Goal: Task Accomplishment & Management: Manage account settings

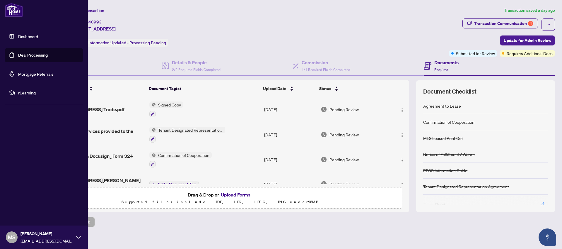
click at [33, 56] on link "Deal Processing" at bounding box center [33, 54] width 30 height 5
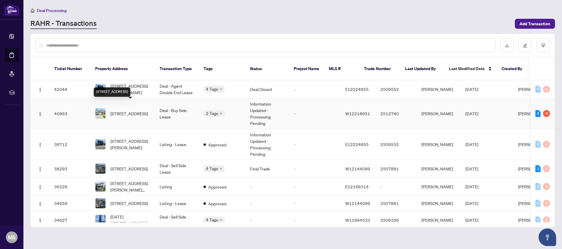
click at [123, 110] on span "[STREET_ADDRESS]" at bounding box center [129, 113] width 38 height 6
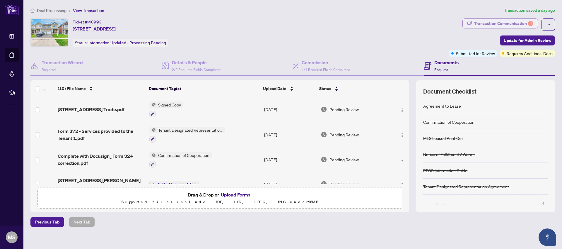
click at [495, 21] on div "Transaction Communication 4" at bounding box center [503, 23] width 59 height 9
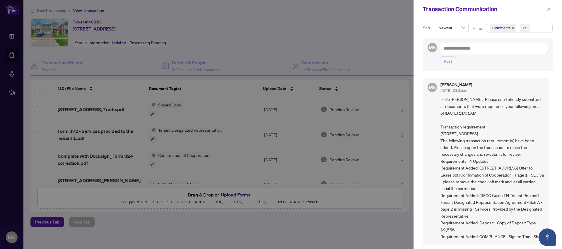
click at [549, 9] on icon "close" at bounding box center [549, 9] width 4 height 4
